Goal: Transaction & Acquisition: Purchase product/service

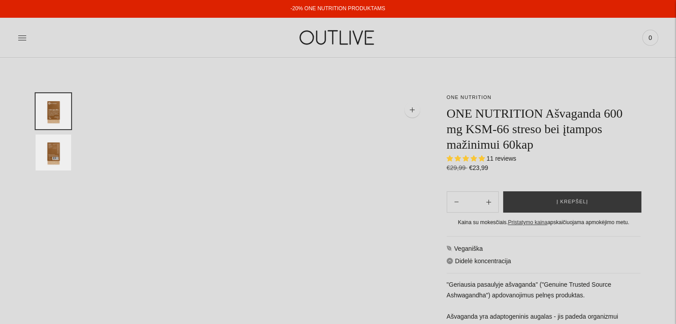
select select "**********"
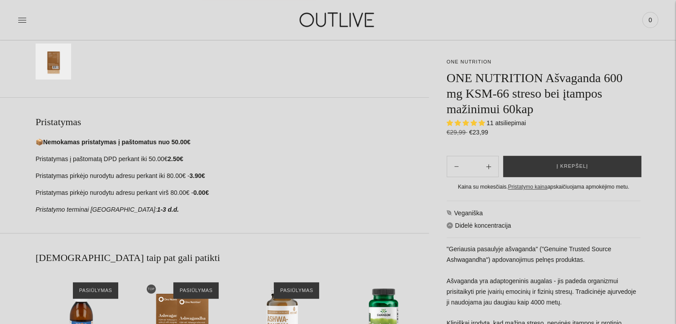
scroll to position [356, 0]
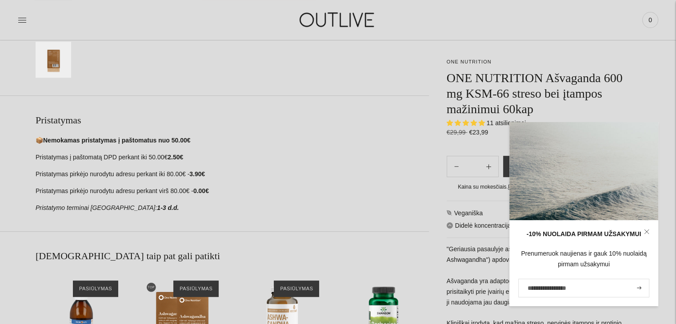
click at [224, 162] on p "Pristatymas į paštomatą DPD perkant iki 50.00€ 2.50€" at bounding box center [232, 157] width 393 height 11
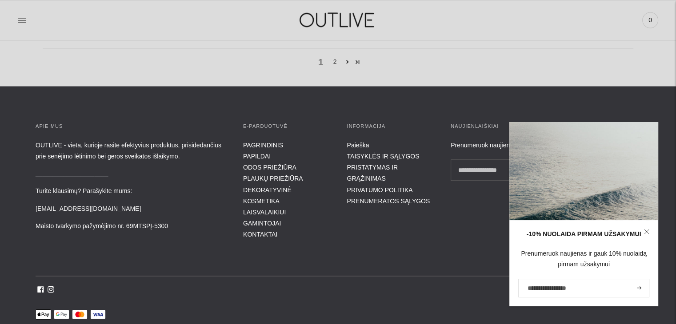
scroll to position [1600, 0]
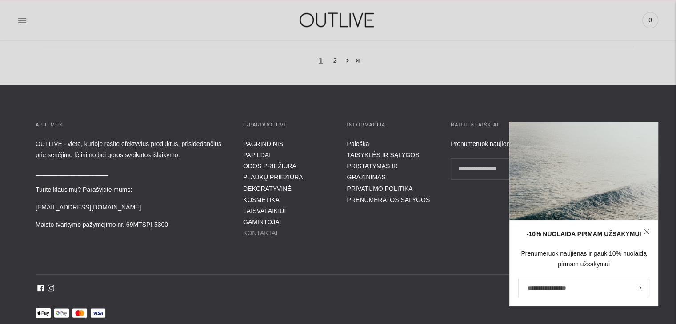
click at [256, 229] on link "KONTAKTAI" at bounding box center [260, 232] width 34 height 7
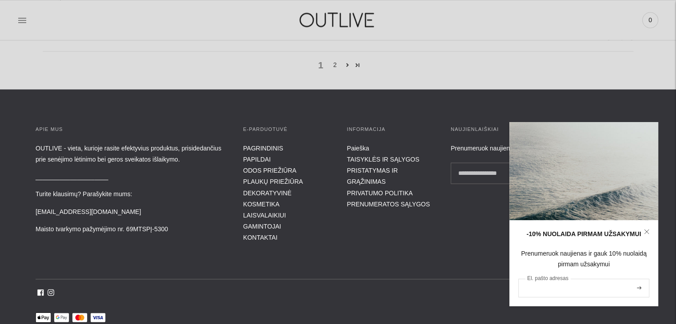
click at [598, 286] on input "El. pašto adresas" at bounding box center [583, 288] width 131 height 19
drag, startPoint x: 549, startPoint y: 291, endPoint x: 547, endPoint y: 284, distance: 8.0
click at [547, 285] on input "El. pašto adresas" at bounding box center [583, 288] width 131 height 19
type input "**********"
click at [640, 287] on icon "submit" at bounding box center [639, 288] width 4 height 3
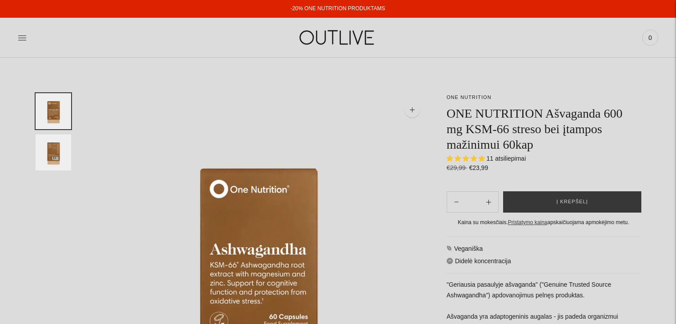
select select "**********"
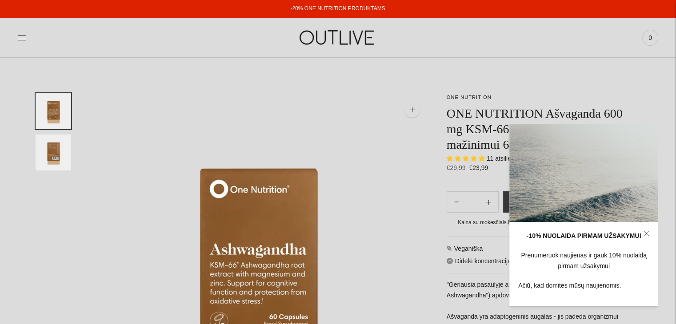
drag, startPoint x: 644, startPoint y: 233, endPoint x: 592, endPoint y: 213, distance: 56.1
click at [644, 232] on icon at bounding box center [646, 233] width 5 height 5
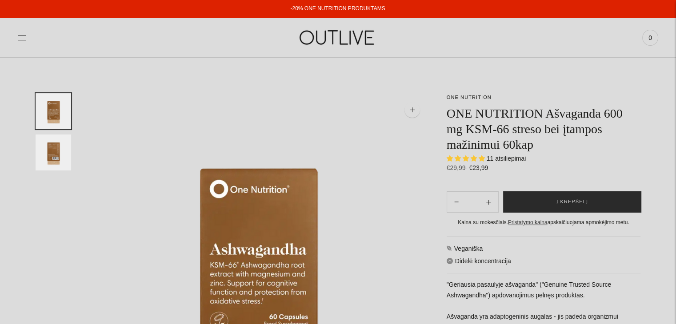
click at [541, 200] on button "Į krepšelį" at bounding box center [572, 202] width 138 height 21
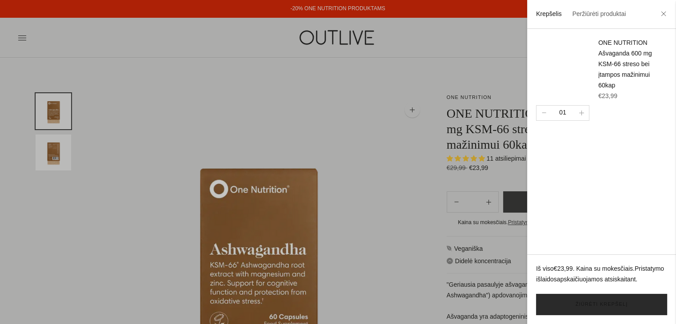
click at [604, 308] on link "Žiūrėti krepšelį" at bounding box center [601, 304] width 131 height 21
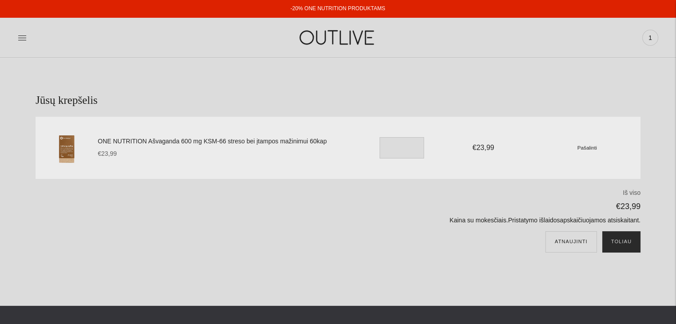
click at [632, 244] on button "Toliau" at bounding box center [621, 242] width 38 height 21
